Goal: Obtain resource: Download file/media

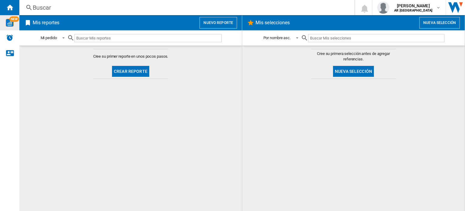
click at [8, 25] on img "WiseCard" at bounding box center [10, 23] width 8 height 8
click at [215, 22] on button "Nuevo reporte" at bounding box center [219, 23] width 38 height 12
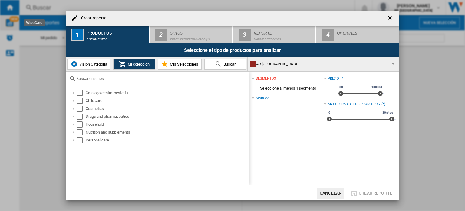
click at [106, 64] on span "Visión Categoría" at bounding box center [92, 64] width 29 height 5
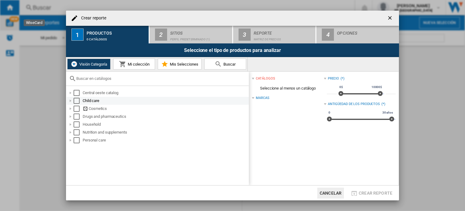
click at [75, 100] on div "Select" at bounding box center [77, 101] width 6 height 6
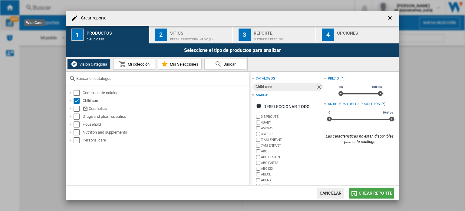
click at [378, 193] on span "Crear reporte" at bounding box center [376, 192] width 34 height 5
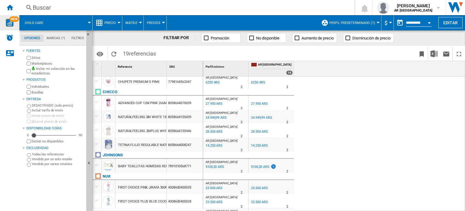
scroll to position [46, 0]
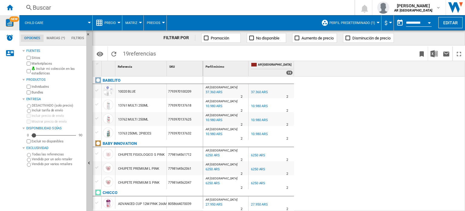
click at [89, 22] on div at bounding box center [89, 23] width 3 height 2
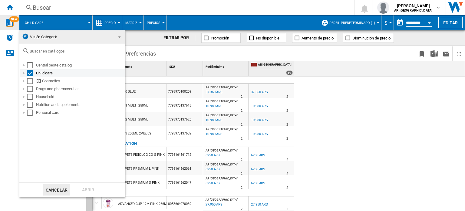
click at [28, 75] on div "Select" at bounding box center [30, 73] width 6 height 6
click at [28, 83] on div "Select" at bounding box center [30, 81] width 6 height 6
click at [84, 192] on div "Abrir" at bounding box center [88, 189] width 27 height 11
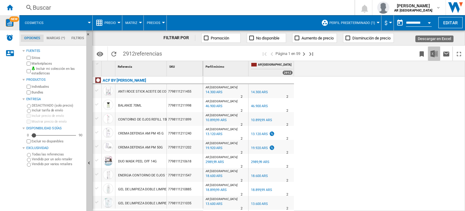
click at [434, 53] on img "Descargar en Excel" at bounding box center [434, 53] width 7 height 7
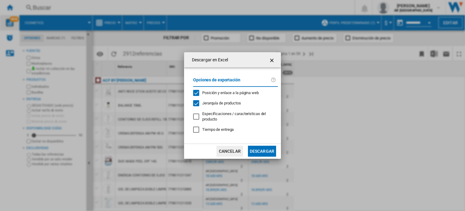
click at [195, 118] on div at bounding box center [196, 116] width 6 height 6
click at [194, 130] on div "Tiempo de entrega" at bounding box center [196, 129] width 6 height 6
click at [257, 154] on button "Descargar" at bounding box center [262, 150] width 28 height 11
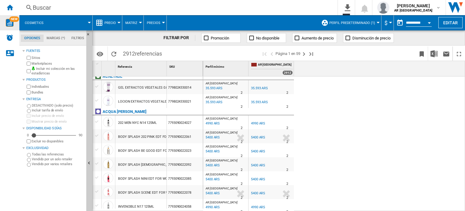
scroll to position [304, 0]
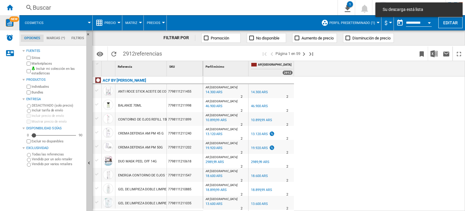
click at [374, 21] on button "Perfil predeterminado (1)" at bounding box center [354, 22] width 49 height 15
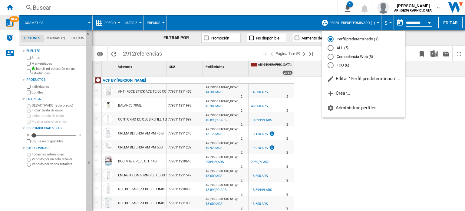
click at [349, 56] on md-radio-button "Competencia Web (8)" at bounding box center [364, 57] width 72 height 6
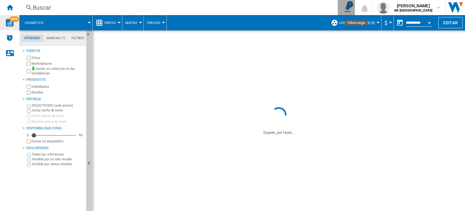
click at [347, 5] on div "1" at bounding box center [350, 4] width 6 height 6
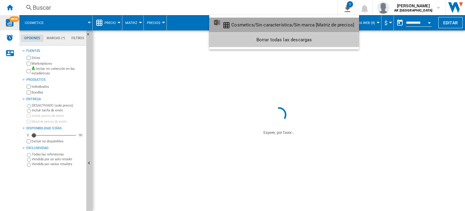
click at [288, 26] on div "Cosmetics/Sin característica/Sin marca [Matriz de precios]" at bounding box center [292, 24] width 123 height 5
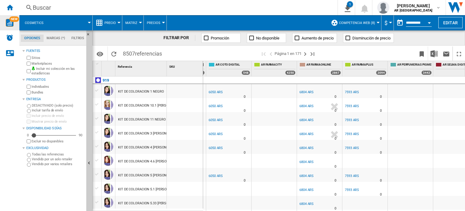
scroll to position [0, 104]
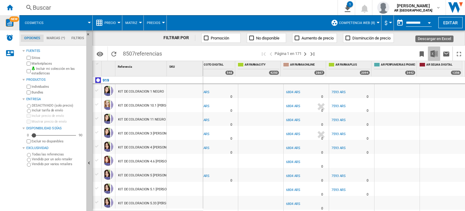
click at [434, 54] on img "Descargar en Excel" at bounding box center [434, 53] width 7 height 7
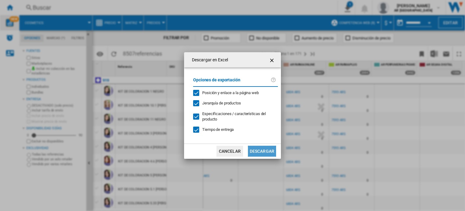
click at [268, 152] on button "Descargar" at bounding box center [262, 150] width 28 height 11
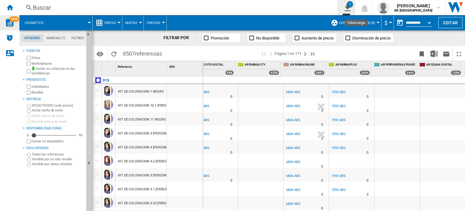
click at [345, 8] on ng-md-icon "1\a descarga" at bounding box center [346, 7] width 7 height 8
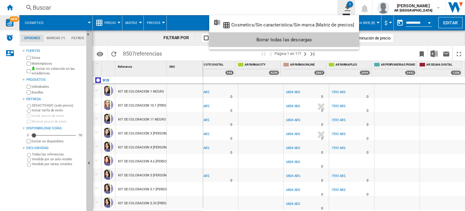
click at [345, 8] on md-backdrop at bounding box center [232, 105] width 465 height 211
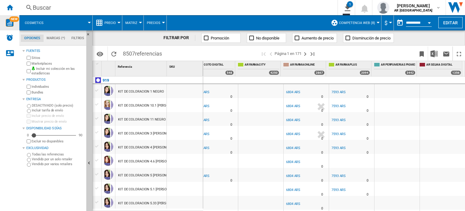
click at [288, 7] on div "Buscar" at bounding box center [177, 7] width 289 height 8
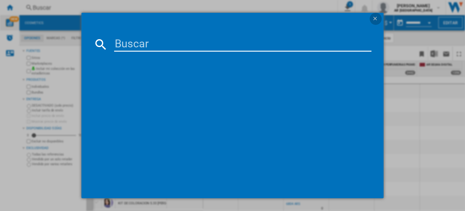
click at [373, 18] on ng-md-icon "getI18NText('BUTTONS.CLOSE_DIALOG')" at bounding box center [375, 18] width 7 height 7
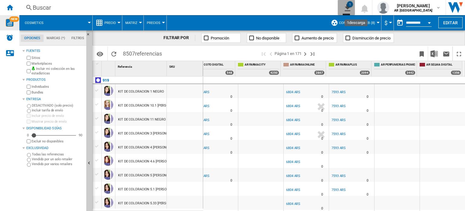
click at [344, 6] on ng-md-icon "1\a descarga" at bounding box center [346, 7] width 7 height 8
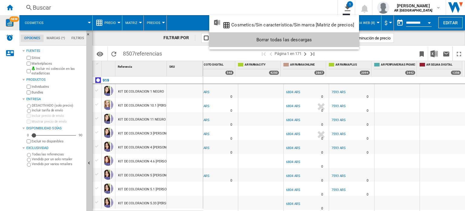
click at [187, 9] on md-backdrop at bounding box center [232, 105] width 465 height 211
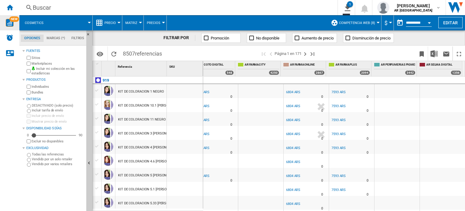
click at [207, 37] on ng-md-icon at bounding box center [206, 38] width 6 height 6
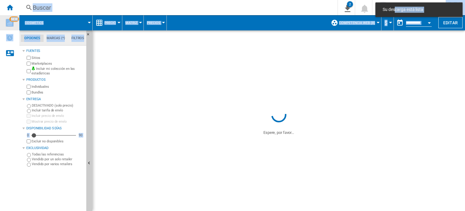
drag, startPoint x: 207, startPoint y: 37, endPoint x: 331, endPoint y: -37, distance: 144.7
click at [331, 0] on html "Su descarga está lista In order to access Insight, please log out and log in ag…" at bounding box center [232, 105] width 465 height 211
